Goal: Task Accomplishment & Management: Complete application form

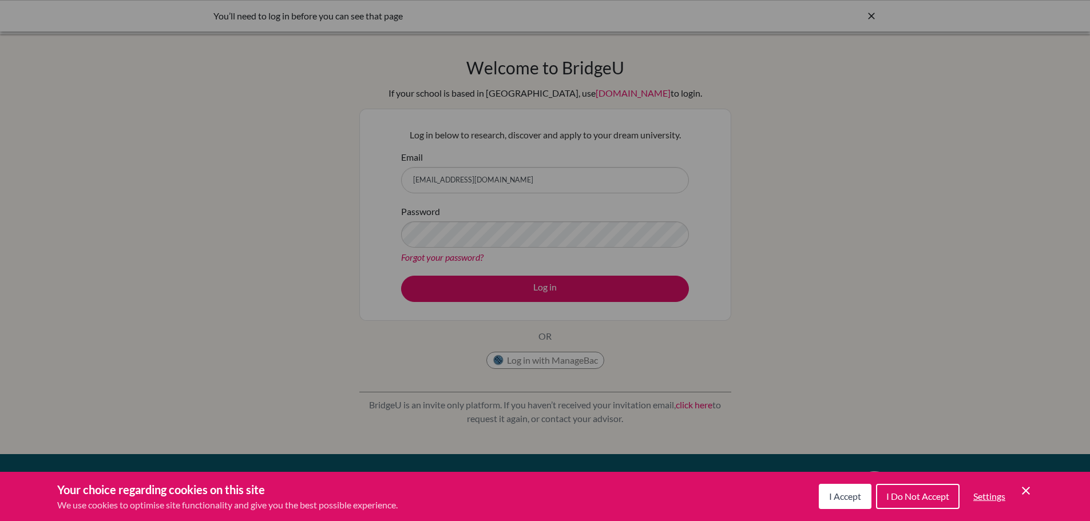
click at [852, 496] on span "I Accept" at bounding box center [845, 496] width 32 height 11
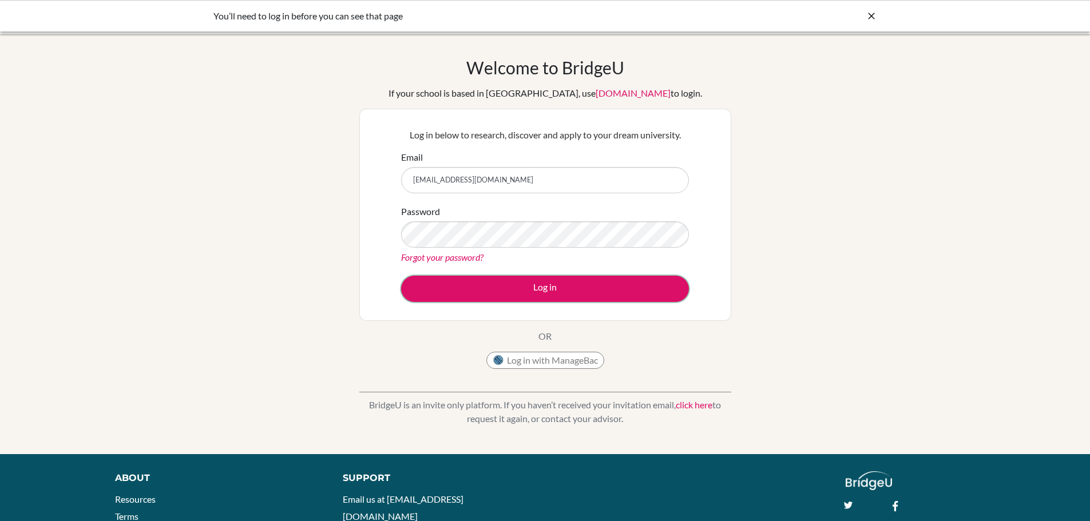
click at [497, 291] on button "Log in" at bounding box center [545, 289] width 288 height 26
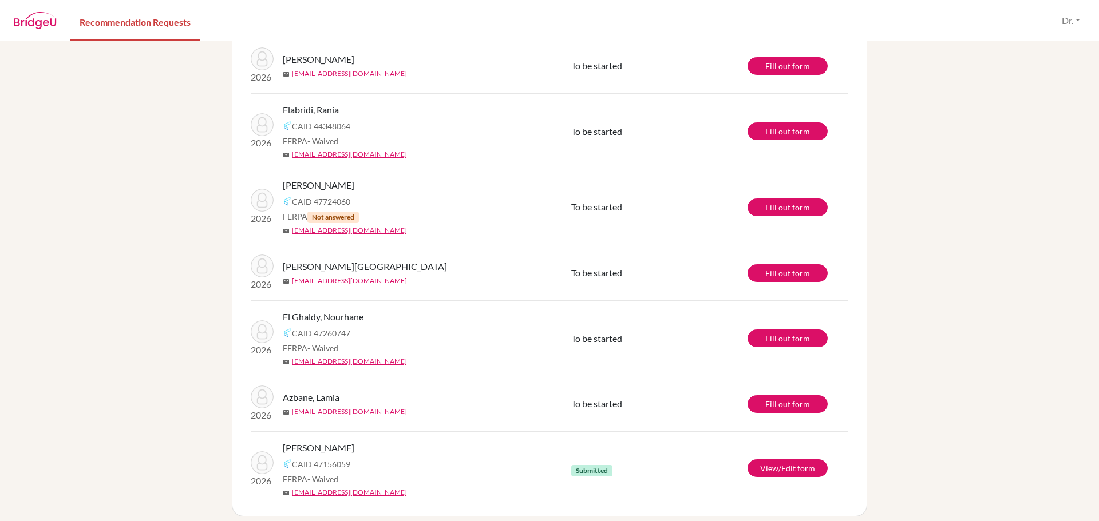
scroll to position [101, 0]
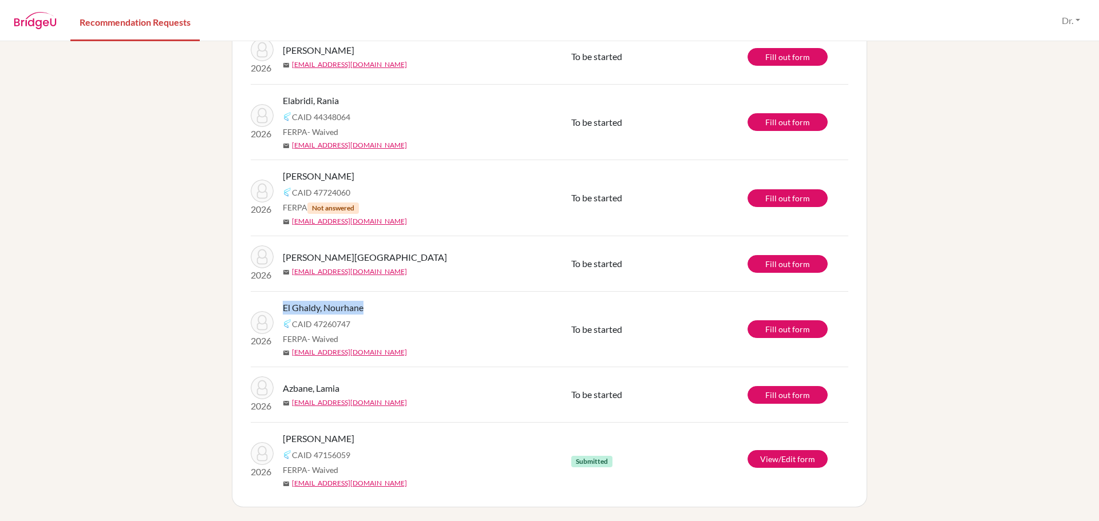
drag, startPoint x: 373, startPoint y: 307, endPoint x: 279, endPoint y: 306, distance: 93.9
click at [283, 306] on div "El Ghaldy, Nourhane" at bounding box center [431, 308] width 297 height 14
copy span "El Ghaldy, Nourhane"
click at [785, 325] on link "Fill out form" at bounding box center [788, 330] width 80 height 18
